Goal: Transaction & Acquisition: Download file/media

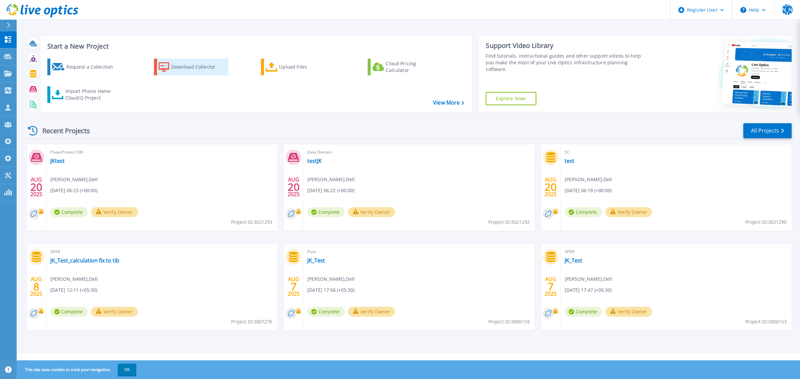
click at [196, 72] on div "Download Collector" at bounding box center [197, 66] width 53 height 13
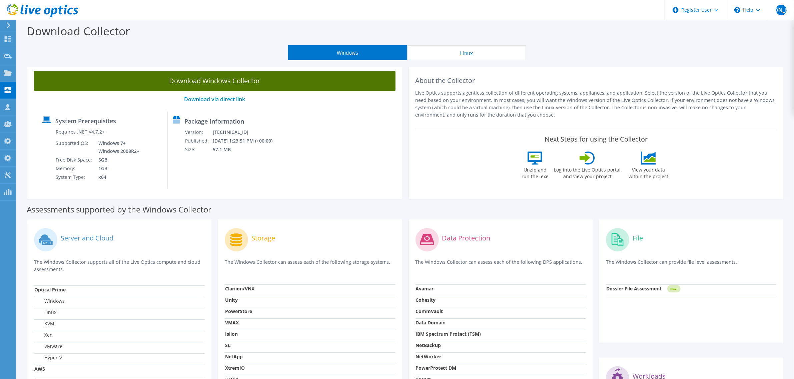
click at [210, 86] on link "Download Windows Collector" at bounding box center [214, 81] width 361 height 20
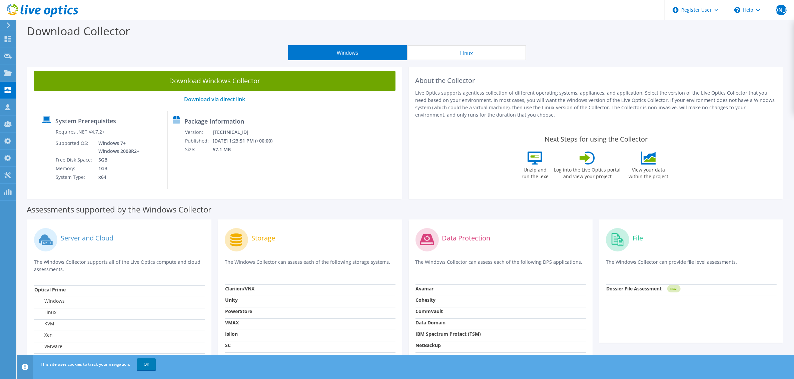
click at [70, 8] on use at bounding box center [43, 10] width 72 height 13
